Goal: Task Accomplishment & Management: Use online tool/utility

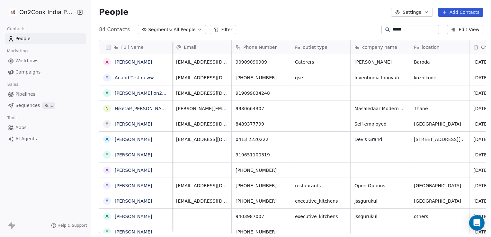
scroll to position [204, 397]
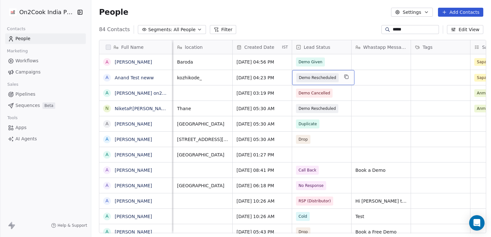
click at [335, 78] on div "Demo Rescheduled" at bounding box center [323, 77] width 62 height 15
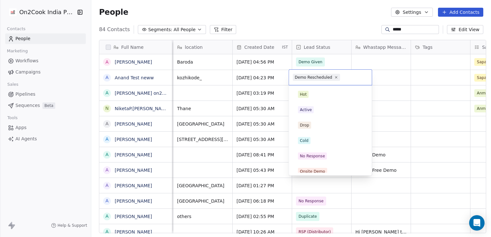
scroll to position [128, 0]
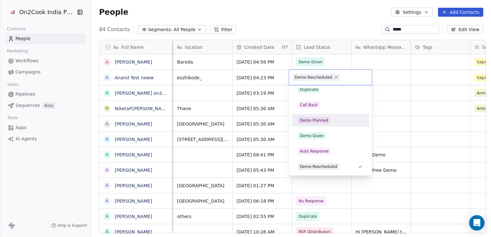
click at [321, 117] on span "Demo Planned" at bounding box center [314, 120] width 32 height 7
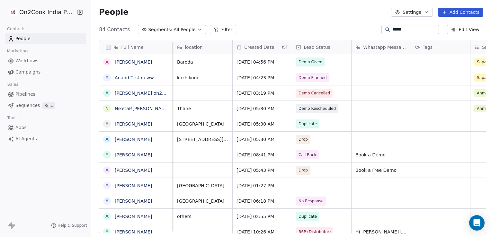
click at [32, 56] on link "Workflows" at bounding box center [45, 61] width 81 height 11
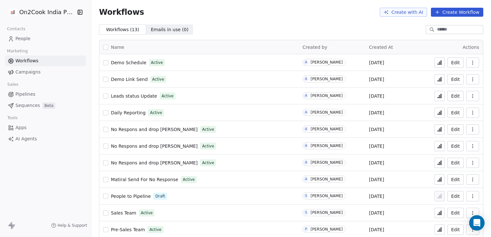
click at [447, 60] on button "Edit" at bounding box center [455, 62] width 16 height 10
